Goal: Find specific page/section: Find specific page/section

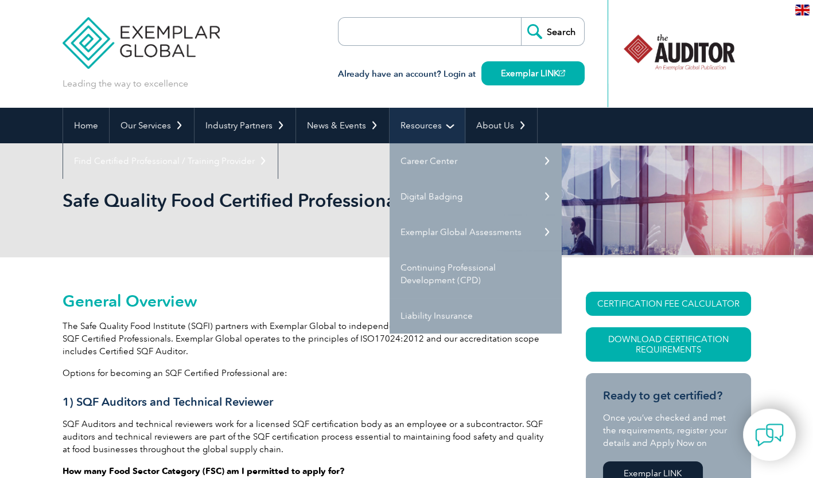
click at [433, 119] on link "Resources" at bounding box center [426, 126] width 75 height 36
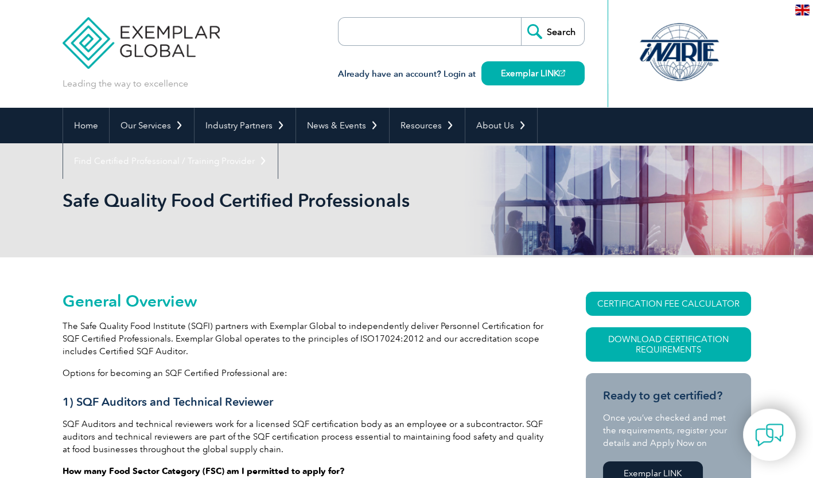
click at [418, 34] on input "search" at bounding box center [404, 32] width 120 height 28
type input "Edition 10"
click at [555, 27] on input "Search" at bounding box center [552, 32] width 63 height 28
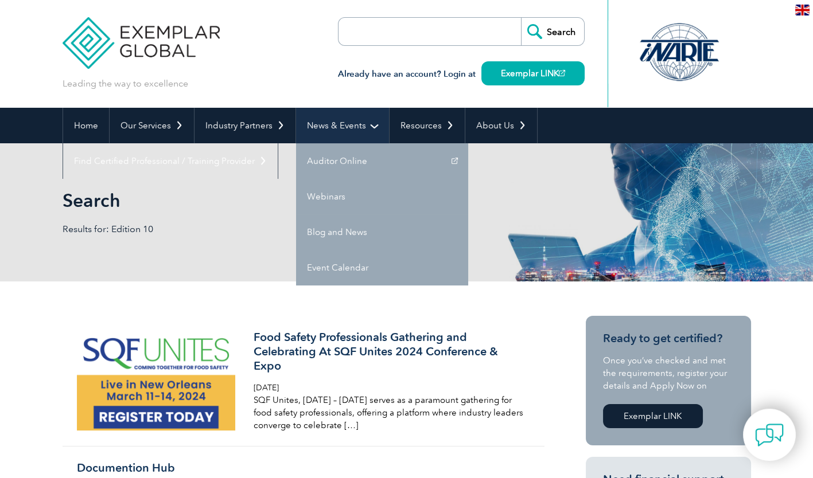
click at [353, 120] on link "News & Events" at bounding box center [342, 126] width 93 height 36
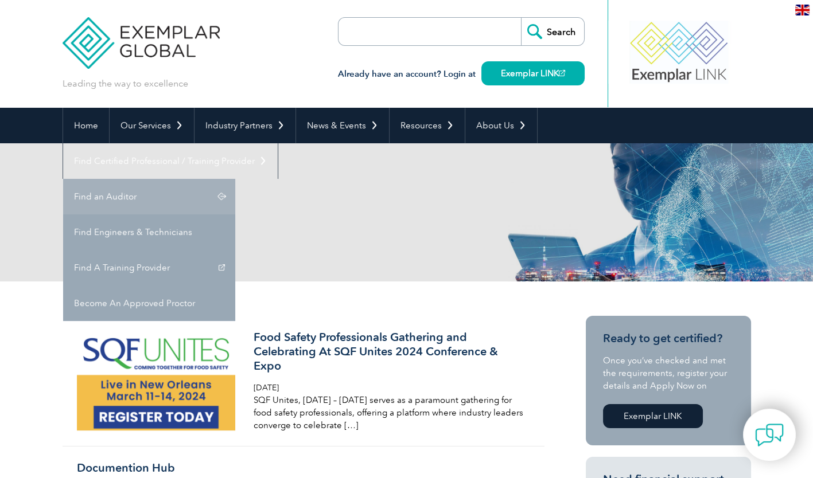
click at [235, 179] on link "Find an Auditor" at bounding box center [149, 197] width 172 height 36
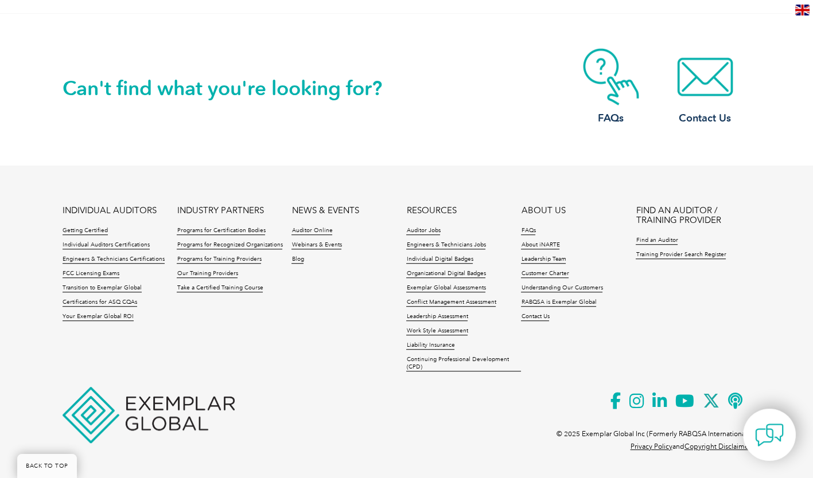
scroll to position [1332, 0]
